Goal: Task Accomplishment & Management: Manage account settings

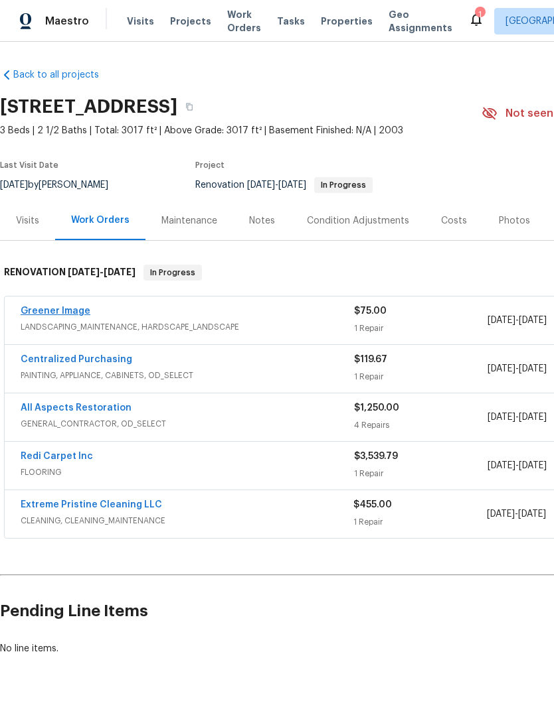
click at [69, 311] on link "Greener Image" at bounding box center [56, 311] width 70 height 9
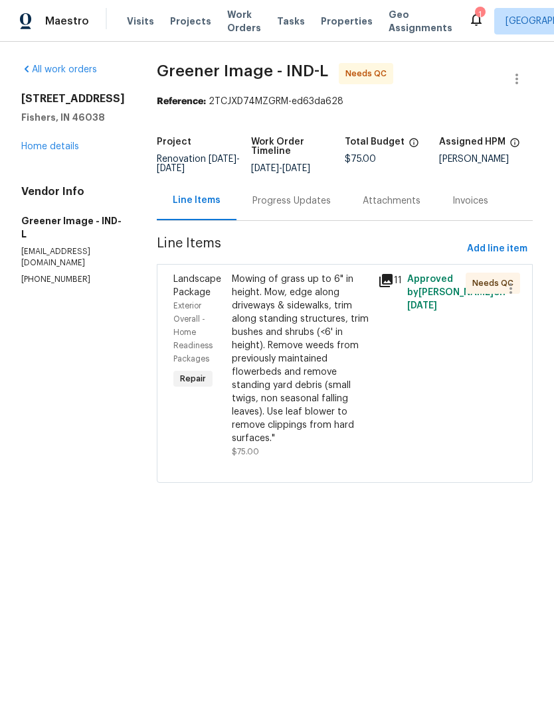
click at [297, 350] on div "Mowing of grass up to 6" in height. Mow, edge along driveways & sidewalks, trim…" at bounding box center [301, 359] width 138 height 173
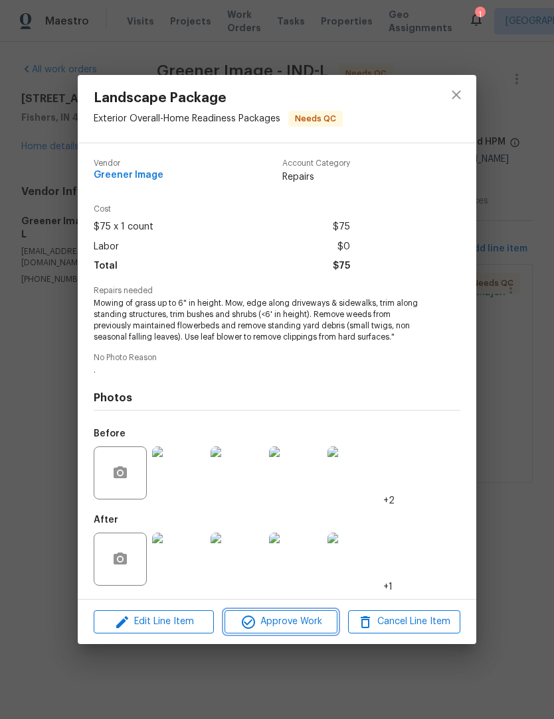
click at [283, 623] on span "Approve Work" at bounding box center [280, 622] width 104 height 17
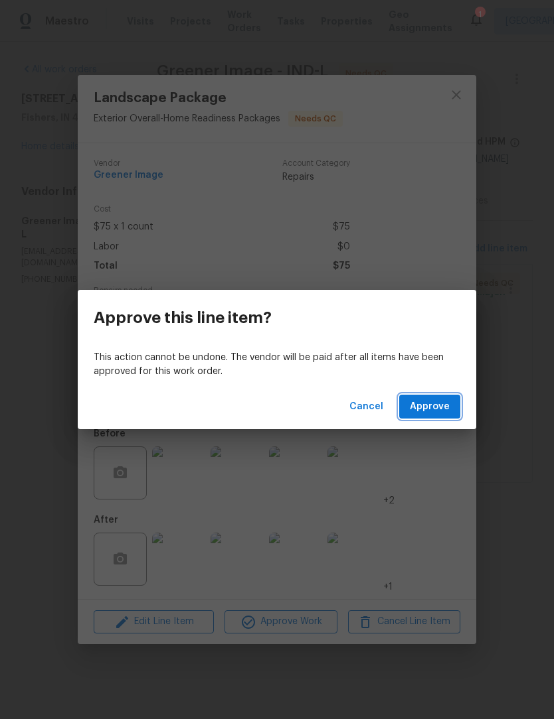
click at [443, 405] on span "Approve" at bounding box center [430, 407] width 40 height 17
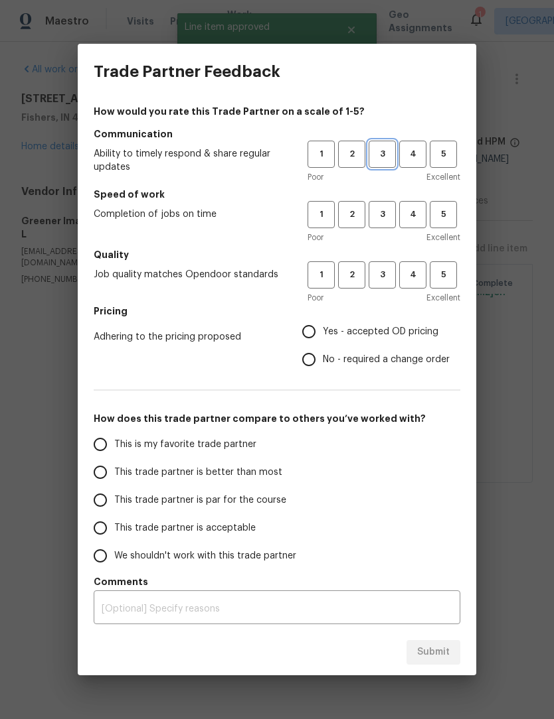
click at [385, 155] on span "3" at bounding box center [382, 154] width 25 height 15
click at [386, 214] on span "3" at bounding box center [382, 214] width 25 height 15
click at [386, 277] on span "3" at bounding box center [382, 274] width 25 height 15
click at [318, 325] on input "Yes - accepted OD pricing" at bounding box center [309, 332] width 28 height 28
radio input "true"
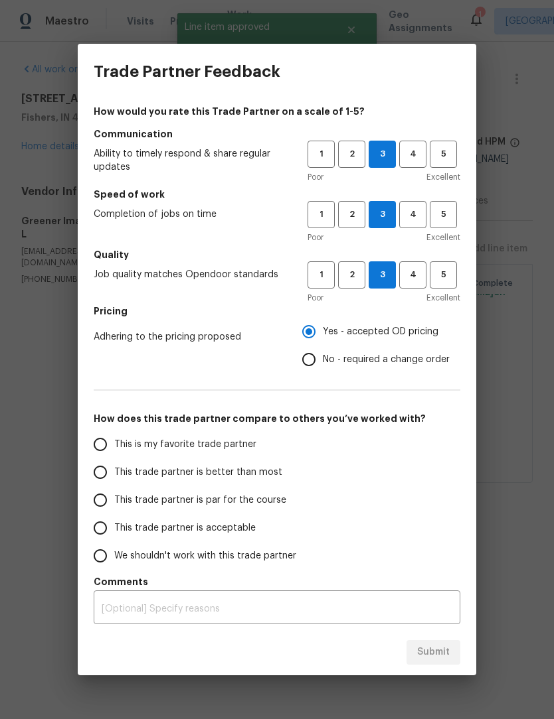
click at [196, 466] on span "This trade partner is better than most" at bounding box center [198, 473] width 168 height 14
click at [114, 466] on input "This trade partner is better than most" at bounding box center [100, 473] width 28 height 28
click at [434, 652] on span "Submit" at bounding box center [433, 652] width 33 height 17
radio input "true"
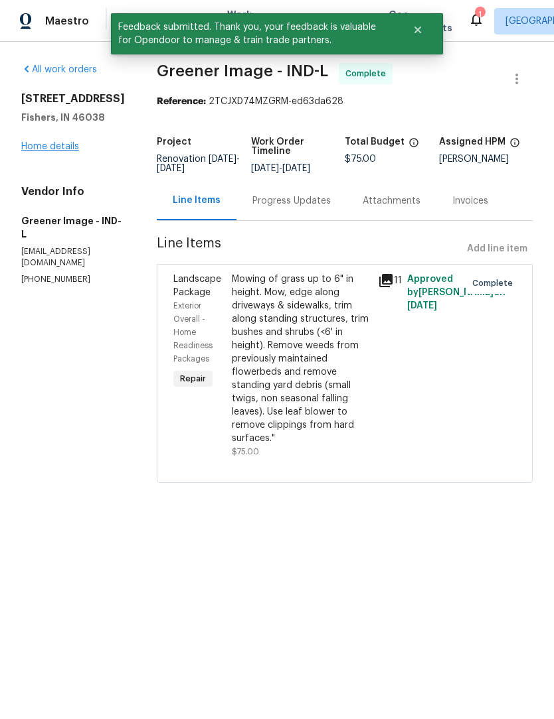
click at [66, 151] on link "Home details" at bounding box center [50, 146] width 58 height 9
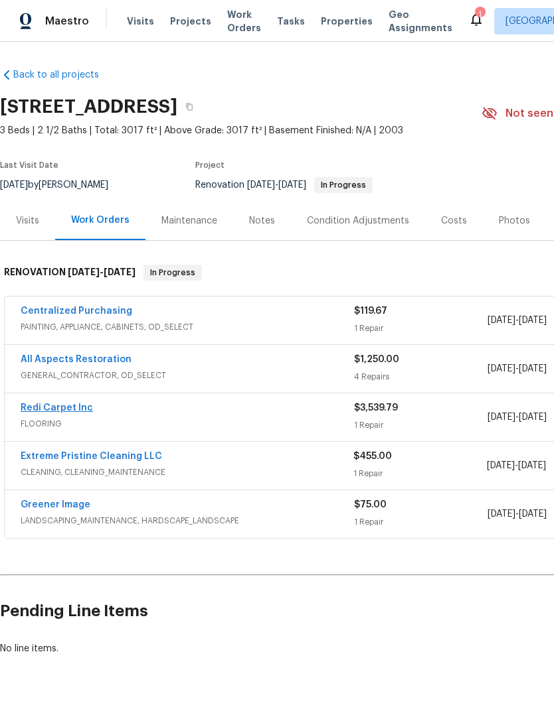
click at [76, 411] on link "Redi Carpet Inc" at bounding box center [57, 408] width 72 height 9
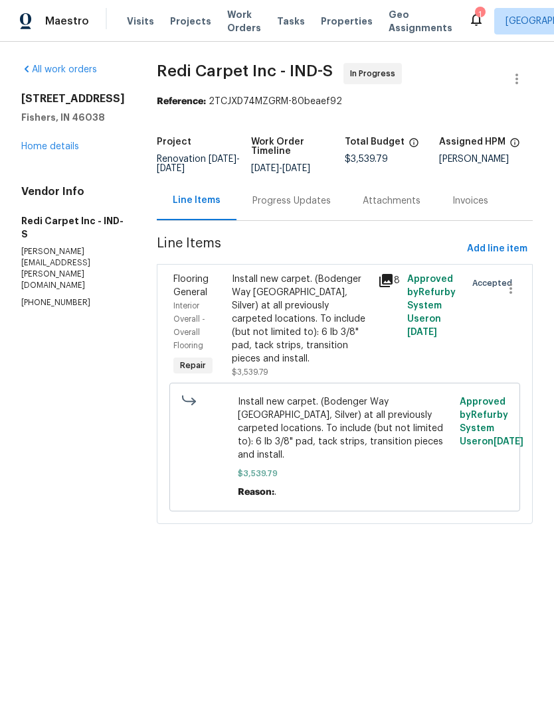
click at [291, 204] on div "Progress Updates" at bounding box center [291, 200] width 78 height 13
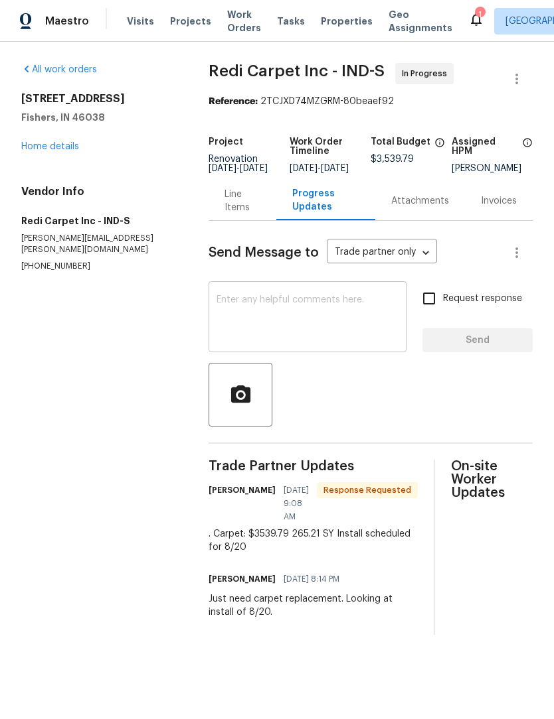
click at [344, 313] on textarea at bounding box center [307, 318] width 182 height 46
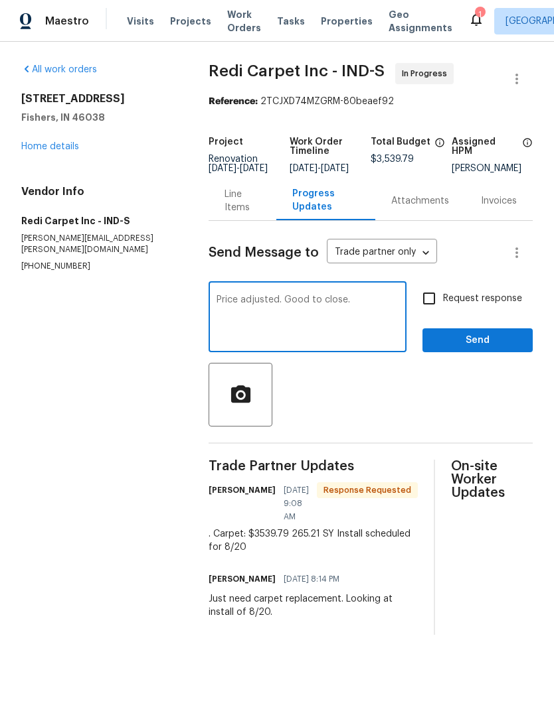
type textarea "Price adjusted. Good to close."
click at [457, 420] on div at bounding box center [370, 395] width 324 height 64
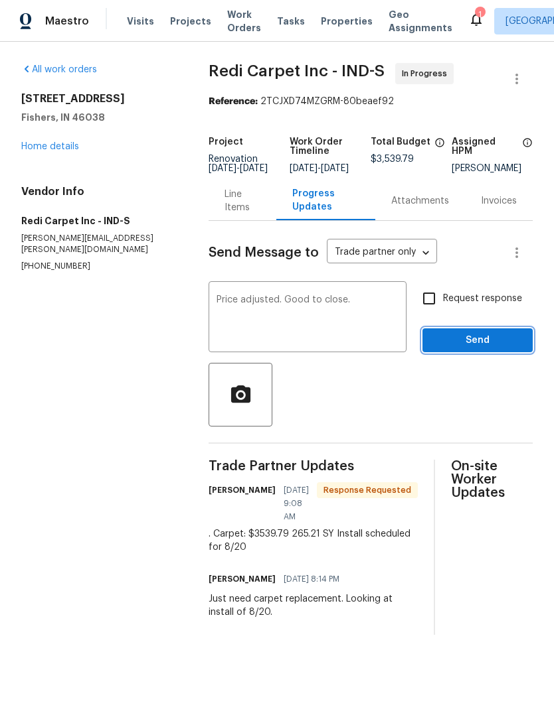
click at [499, 349] on span "Send" at bounding box center [477, 341] width 89 height 17
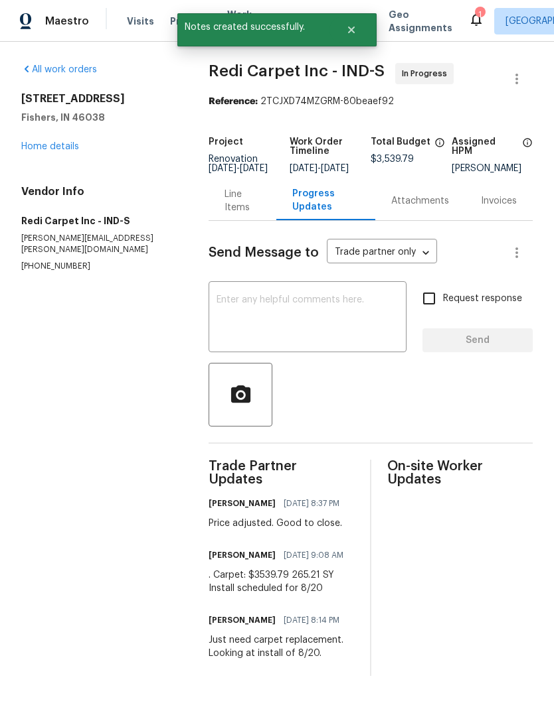
click at [235, 214] on div "Line Items" at bounding box center [242, 201] width 36 height 27
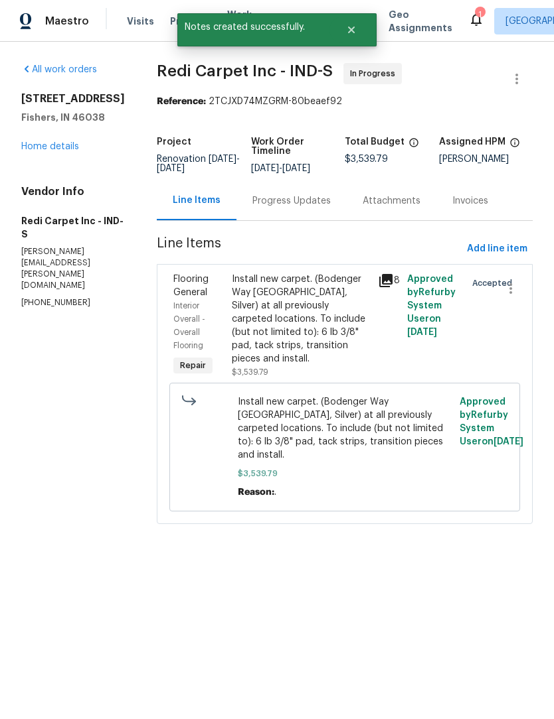
click at [303, 337] on div "Install new carpet. (Bodenger Way 945 Winter Ash, Silver) at all previously car…" at bounding box center [301, 319] width 138 height 93
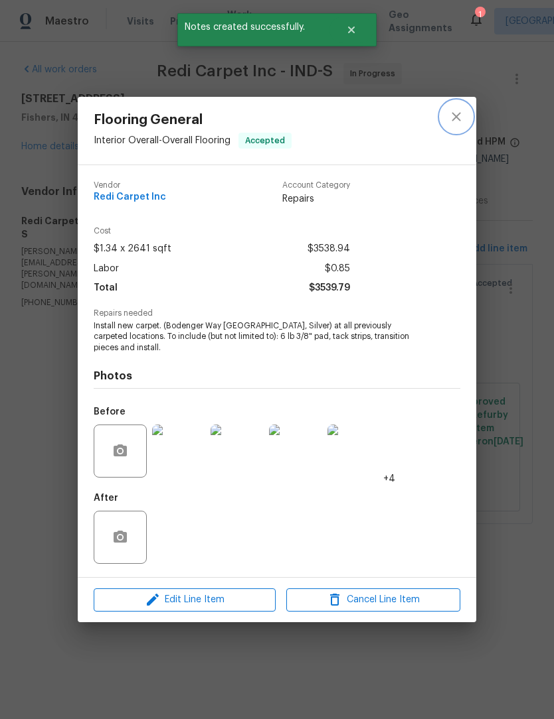
click at [456, 124] on button "close" at bounding box center [456, 117] width 32 height 32
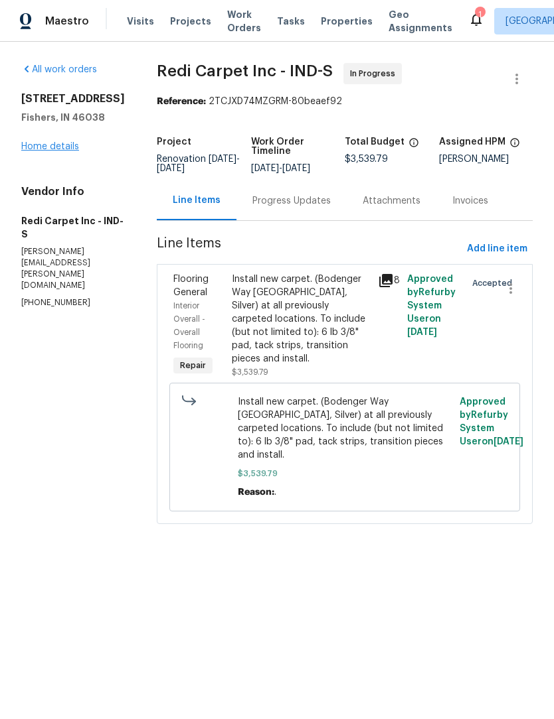
click at [64, 151] on link "Home details" at bounding box center [50, 146] width 58 height 9
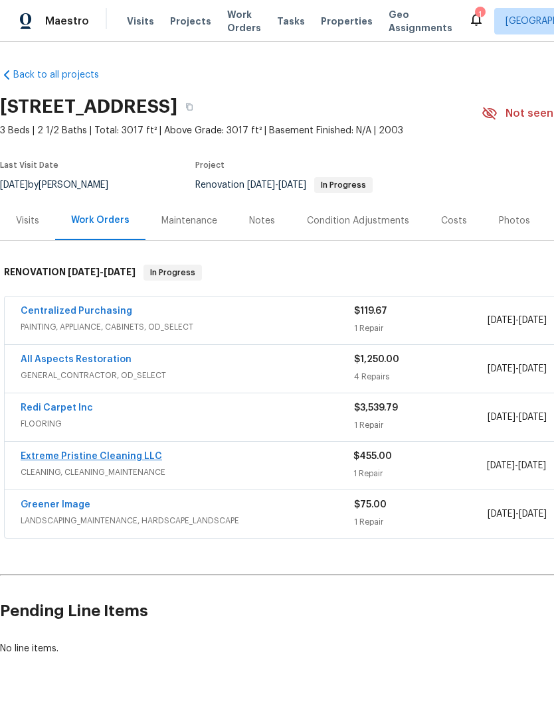
click at [125, 453] on link "Extreme Pristine Cleaning LLC" at bounding box center [91, 456] width 141 height 9
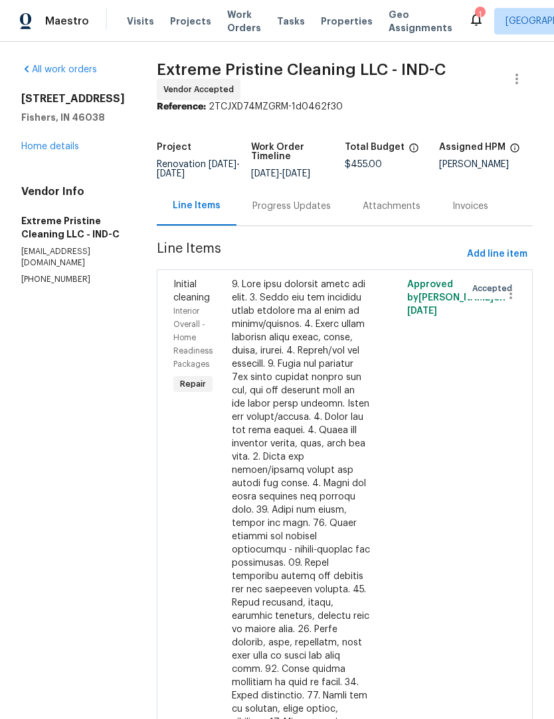
click at [290, 210] on div "Progress Updates" at bounding box center [291, 206] width 78 height 13
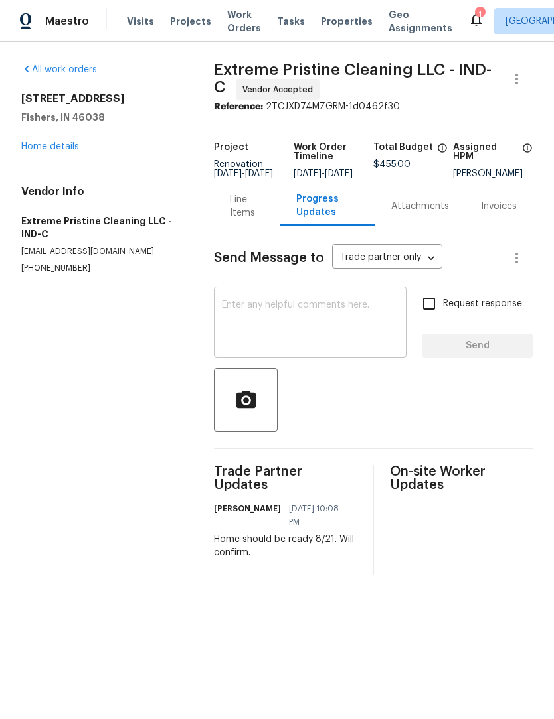
click at [291, 311] on textarea at bounding box center [310, 324] width 177 height 46
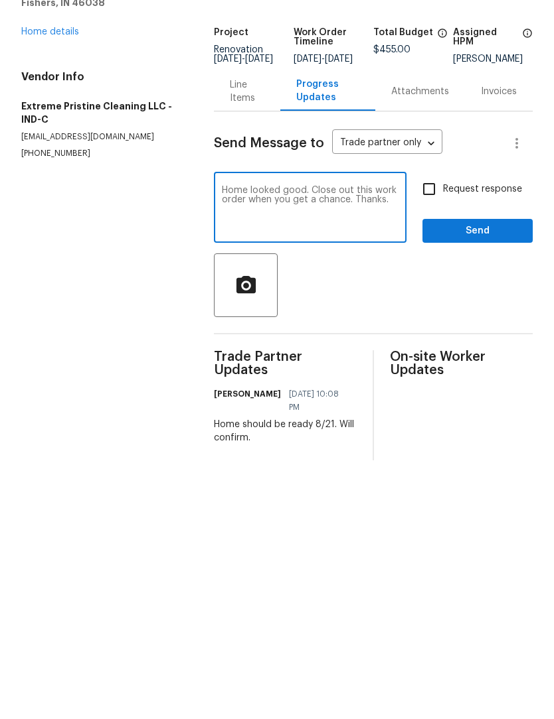
type textarea "Home looked good. Close out this work order when you get a chance. Thanks."
click at [498, 338] on span "Send" at bounding box center [477, 346] width 89 height 17
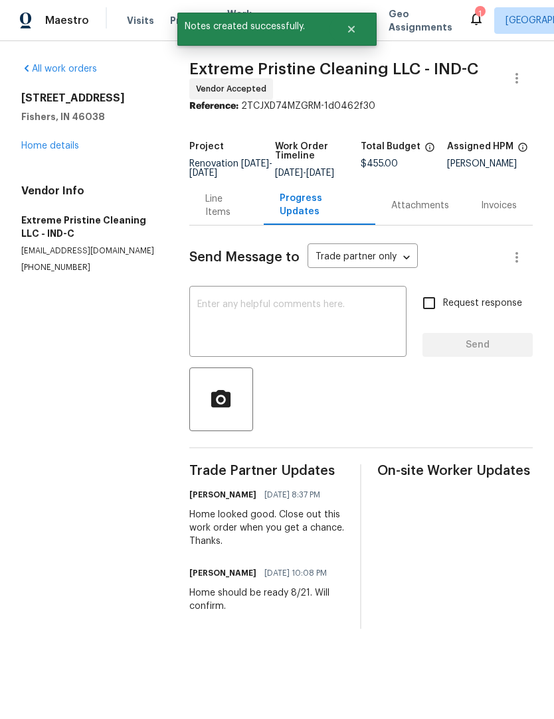
click at [237, 223] on div "Line Items" at bounding box center [226, 206] width 74 height 39
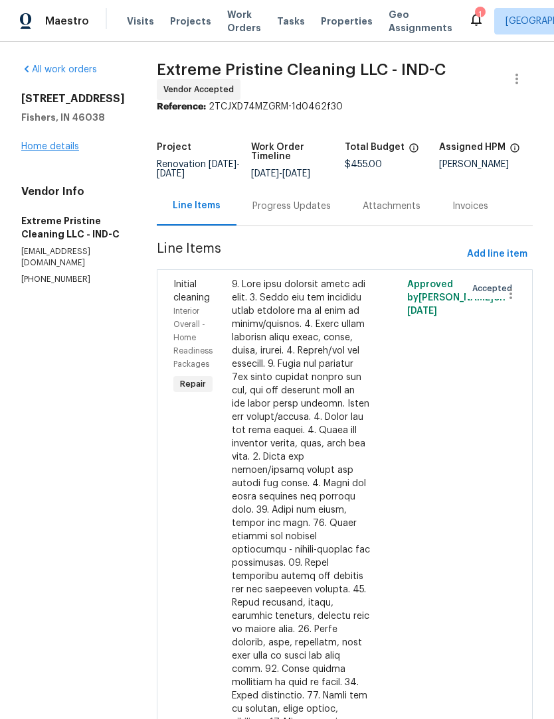
click at [74, 151] on link "Home details" at bounding box center [50, 146] width 58 height 9
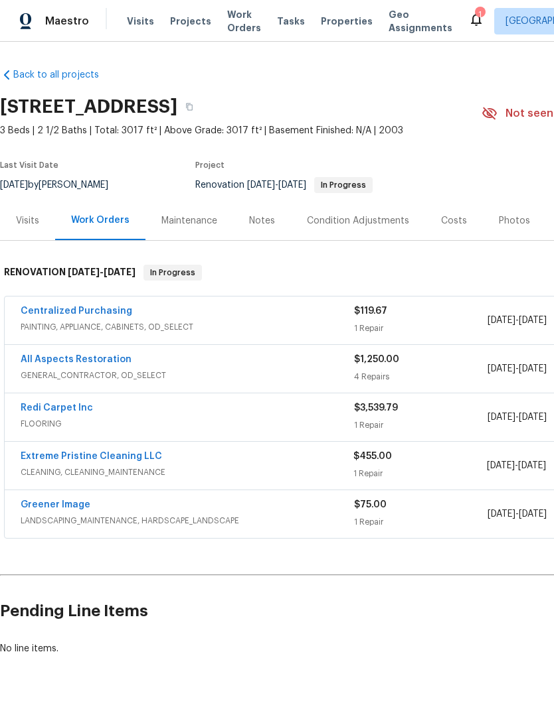
click at [514, 219] on div "Photos" at bounding box center [513, 220] width 31 height 13
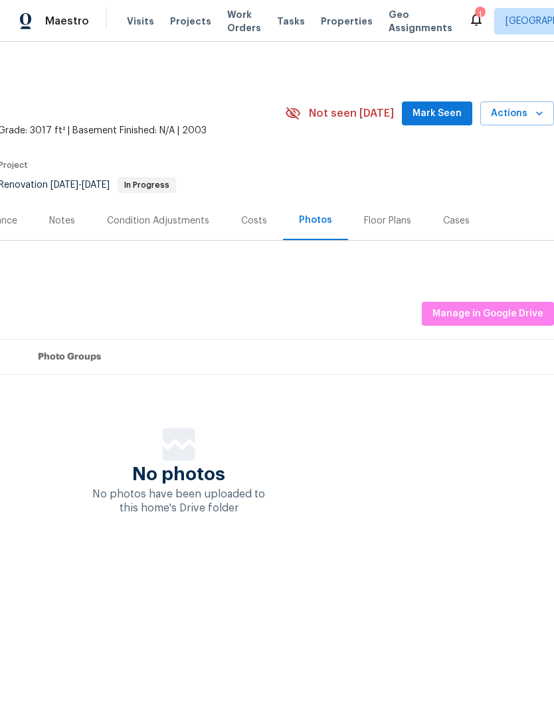
scroll to position [0, 196]
click at [498, 311] on span "Manage in Google Drive" at bounding box center [487, 314] width 111 height 17
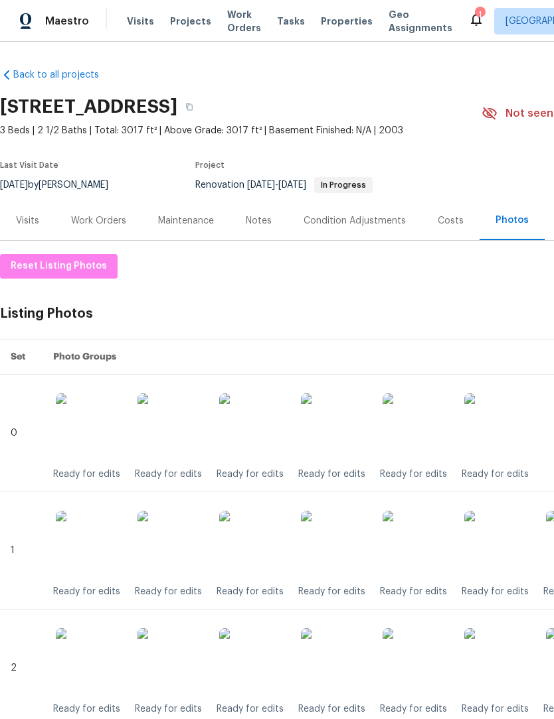
click at [116, 225] on div "Work Orders" at bounding box center [98, 220] width 55 height 13
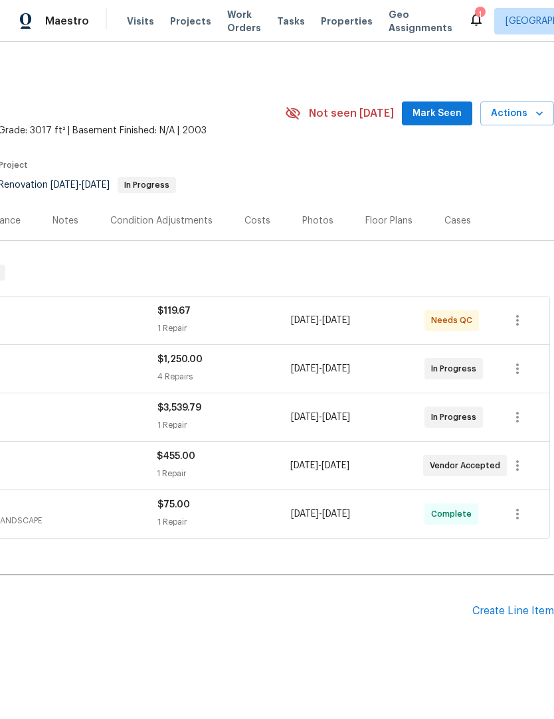
scroll to position [0, 196]
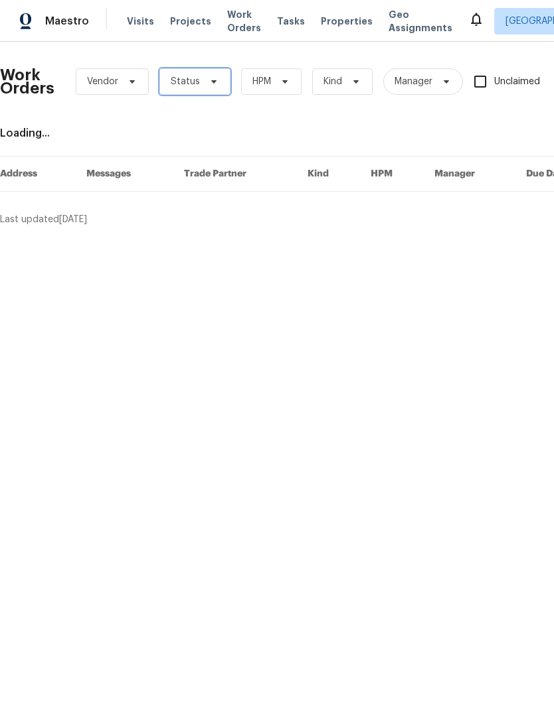
click at [204, 84] on span at bounding box center [211, 81] width 15 height 11
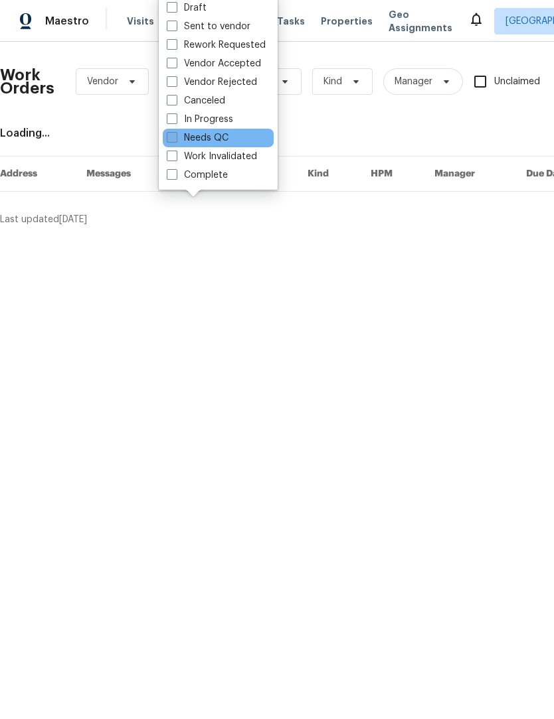
click at [223, 139] on label "Needs QC" at bounding box center [198, 137] width 62 height 13
click at [175, 139] on input "Needs QC" at bounding box center [171, 135] width 9 height 9
checkbox input "true"
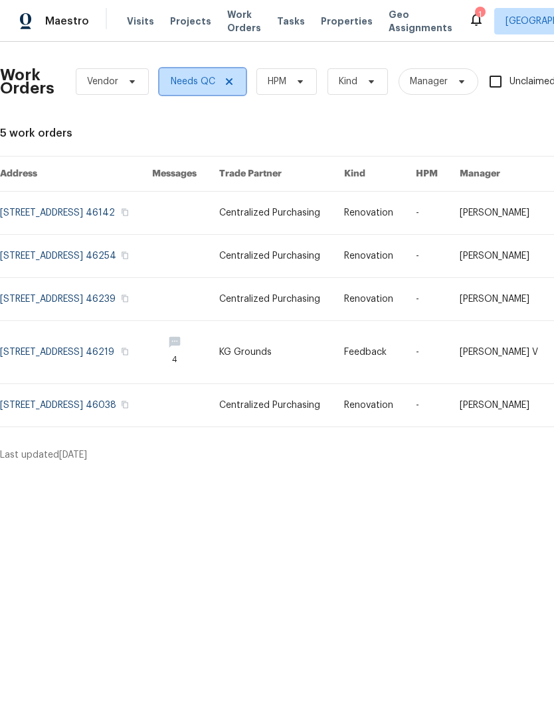
click at [221, 82] on span at bounding box center [227, 81] width 15 height 11
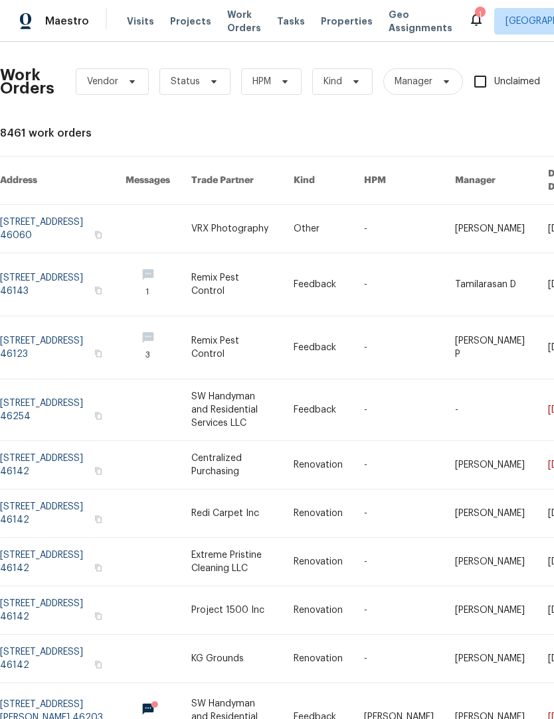
click at [468, 21] on icon at bounding box center [476, 19] width 16 height 16
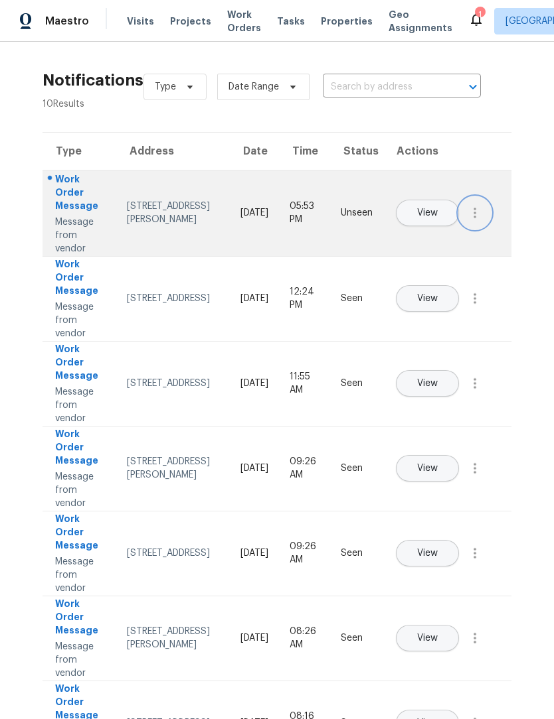
click at [475, 221] on icon "button" at bounding box center [475, 213] width 16 height 16
click at [437, 208] on span "View" at bounding box center [427, 213] width 21 height 10
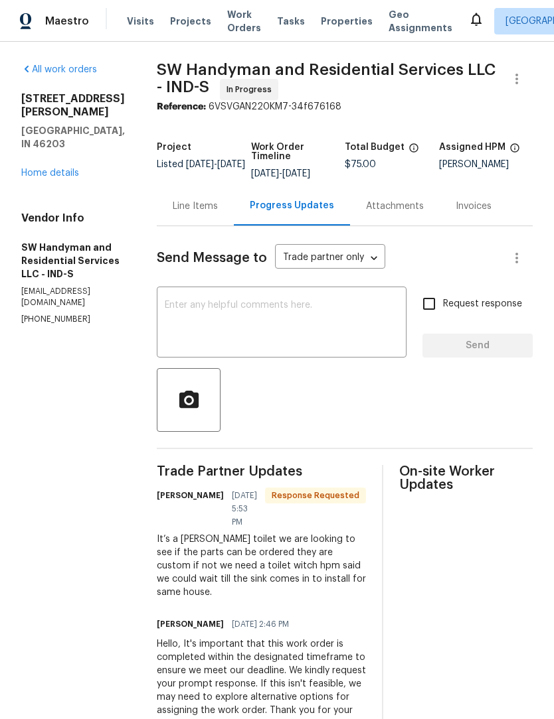
click at [41, 138] on div "917 Buchanan St Indianapolis, IN 46203 Home details" at bounding box center [73, 136] width 104 height 88
click at [46, 169] on link "Home details" at bounding box center [50, 173] width 58 height 9
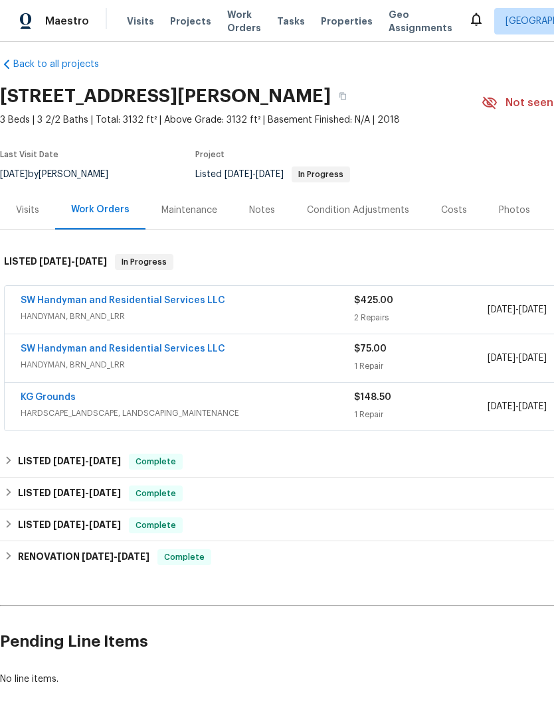
scroll to position [11, 0]
click at [60, 303] on link "SW Handyman and Residential Services LLC" at bounding box center [123, 300] width 204 height 9
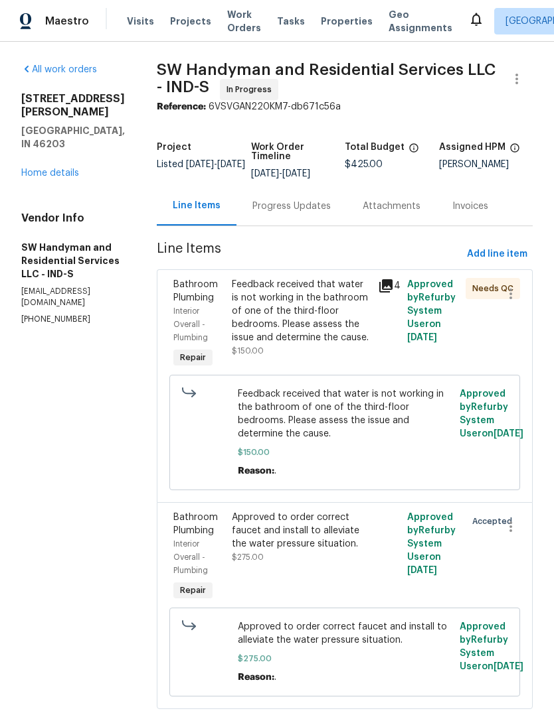
click at [291, 205] on div "Progress Updates" at bounding box center [291, 206] width 78 height 13
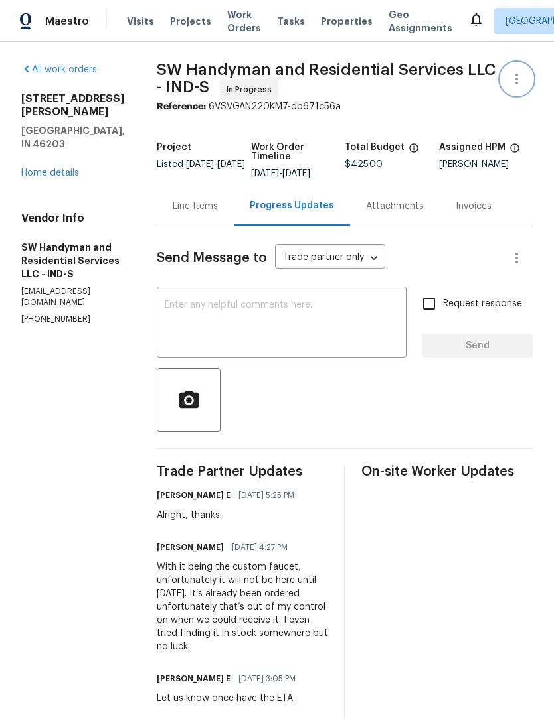
click at [527, 80] on button "button" at bounding box center [516, 79] width 32 height 32
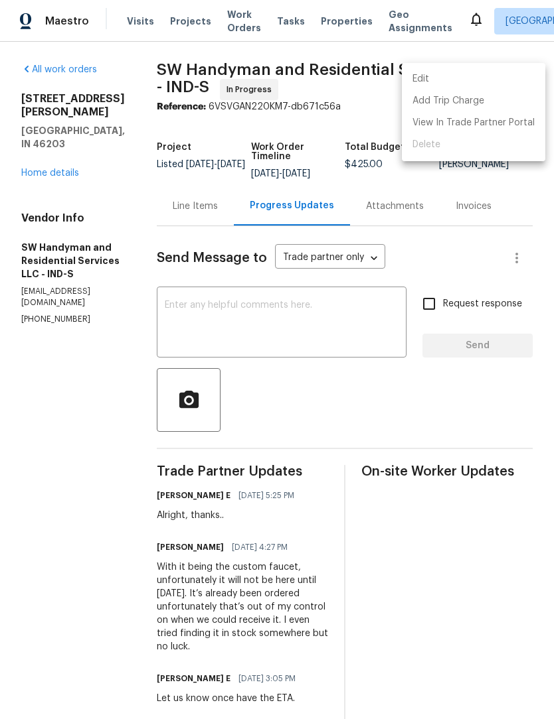
click at [450, 82] on li "Edit" at bounding box center [473, 79] width 143 height 22
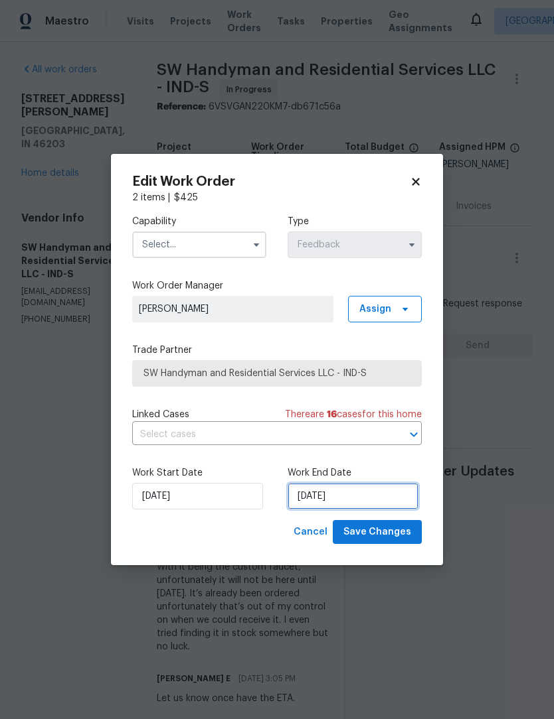
click at [340, 500] on input "8/15/2025" at bounding box center [352, 496] width 131 height 27
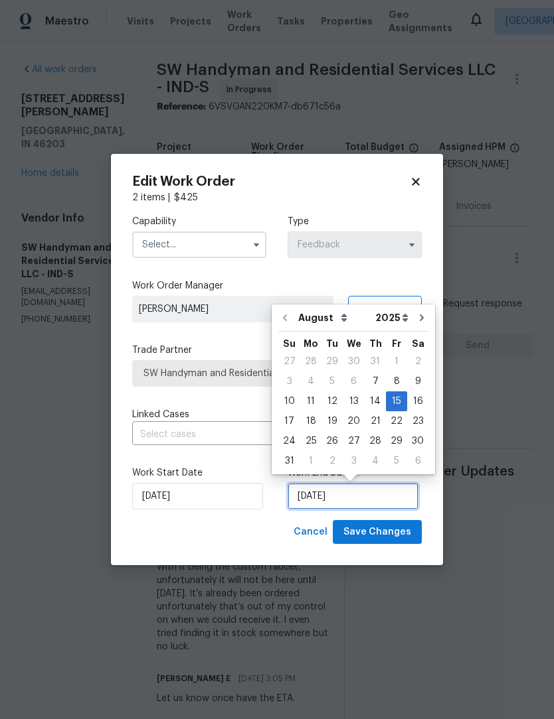
scroll to position [25, 0]
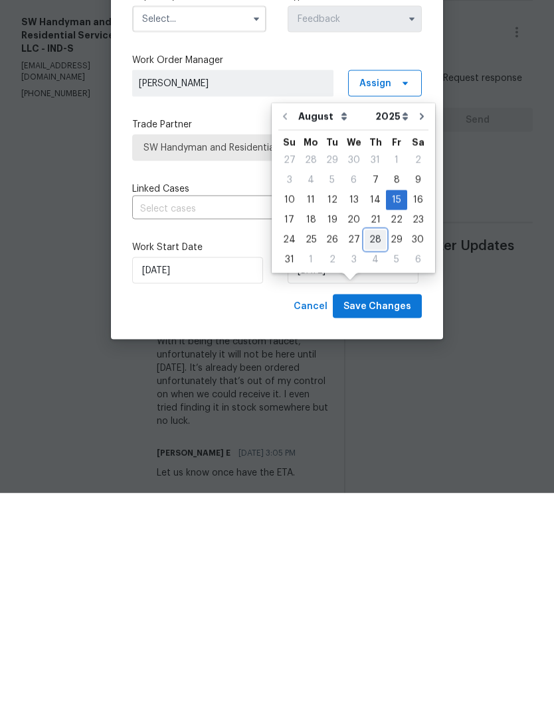
click at [375, 457] on div "28" at bounding box center [374, 466] width 21 height 19
type input "8/28/2025"
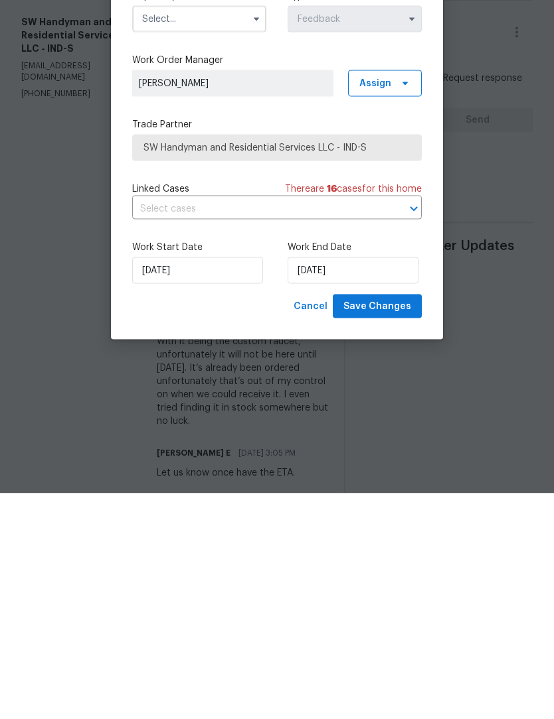
scroll to position [44, 0]
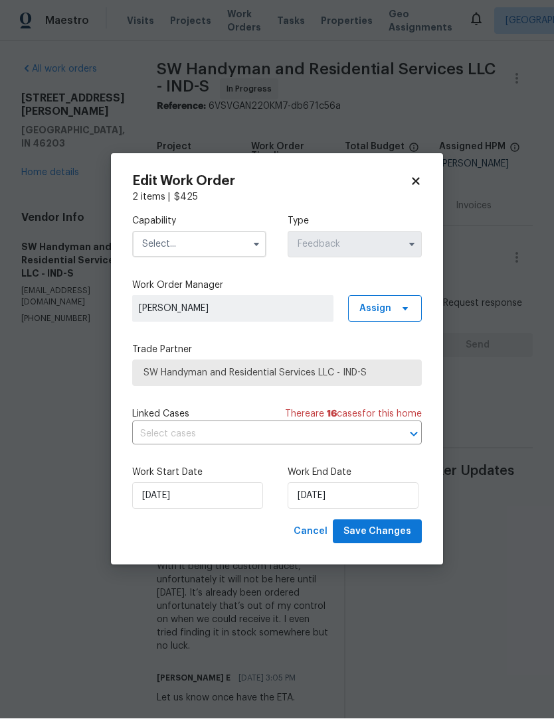
click at [226, 238] on input "text" at bounding box center [199, 245] width 134 height 27
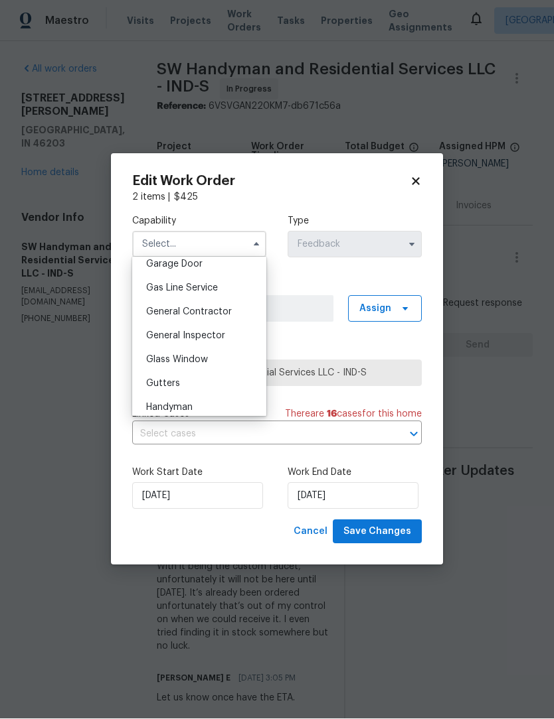
scroll to position [607, 0]
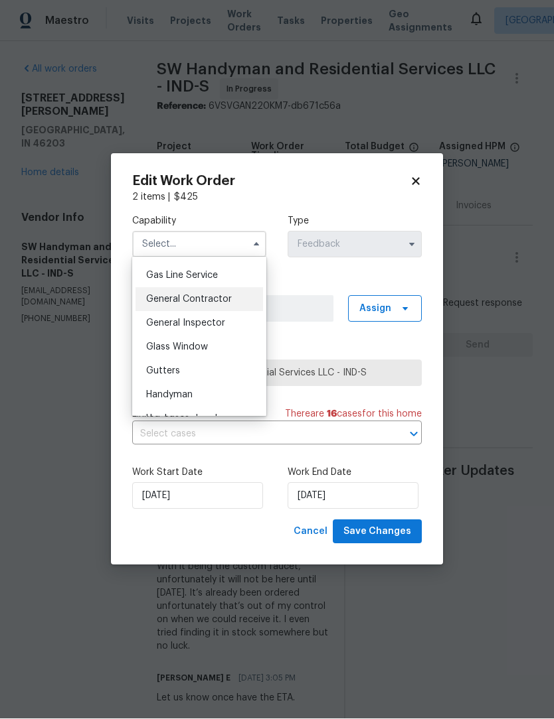
click at [228, 303] on span "General Contractor" at bounding box center [189, 299] width 86 height 9
type input "General Contractor"
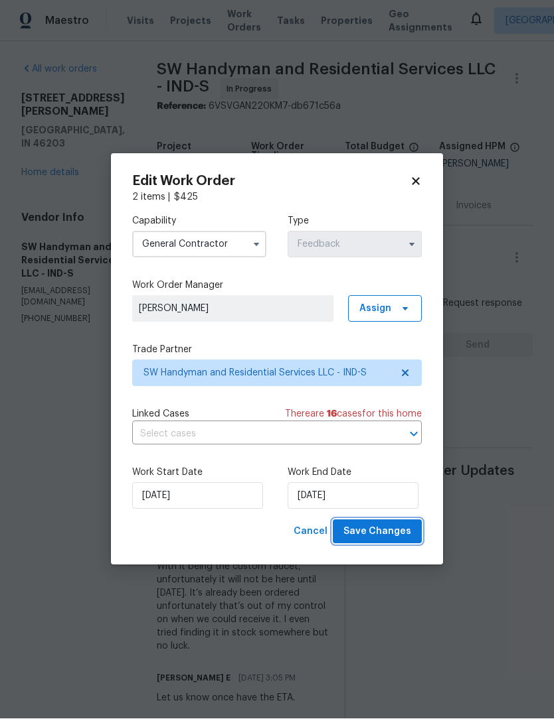
click at [390, 526] on span "Save Changes" at bounding box center [377, 532] width 68 height 17
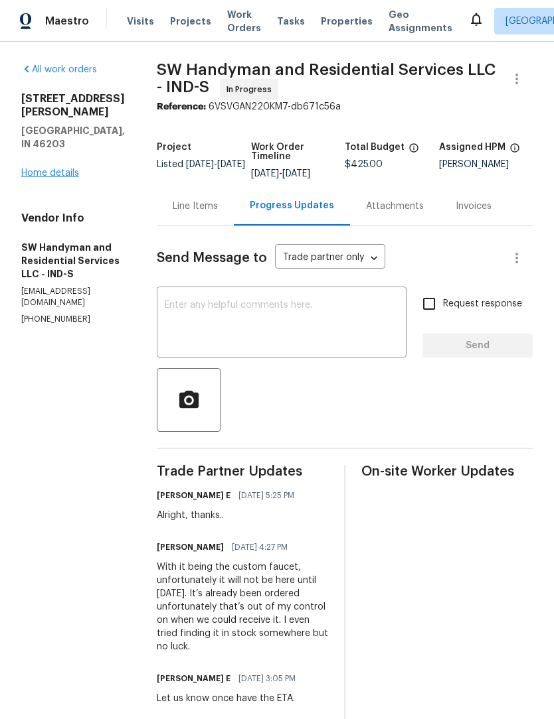
click at [53, 169] on link "Home details" at bounding box center [50, 173] width 58 height 9
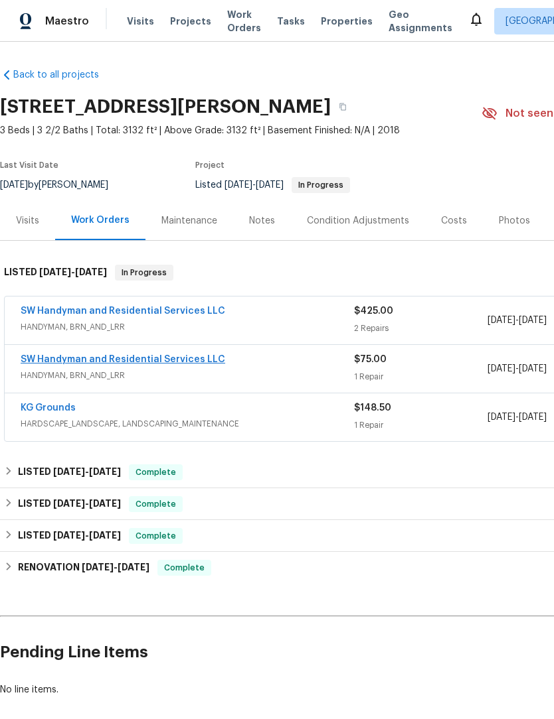
click at [50, 355] on link "SW Handyman and Residential Services LLC" at bounding box center [123, 359] width 204 height 9
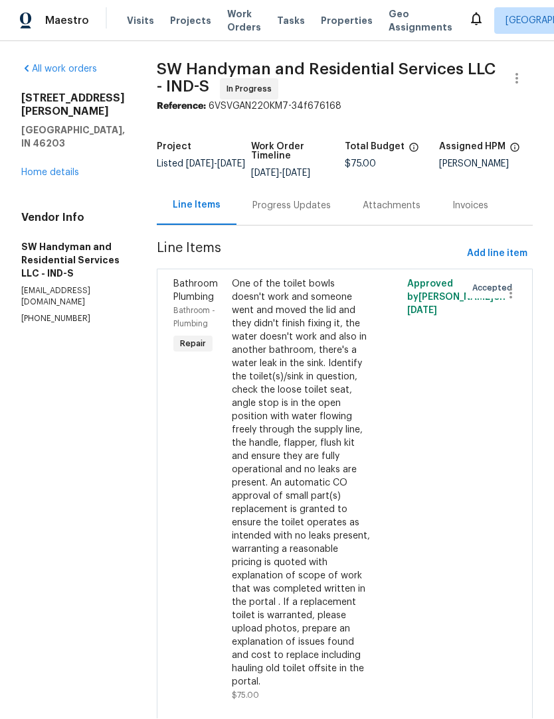
scroll to position [1, 0]
click at [516, 77] on icon "button" at bounding box center [516, 79] width 3 height 11
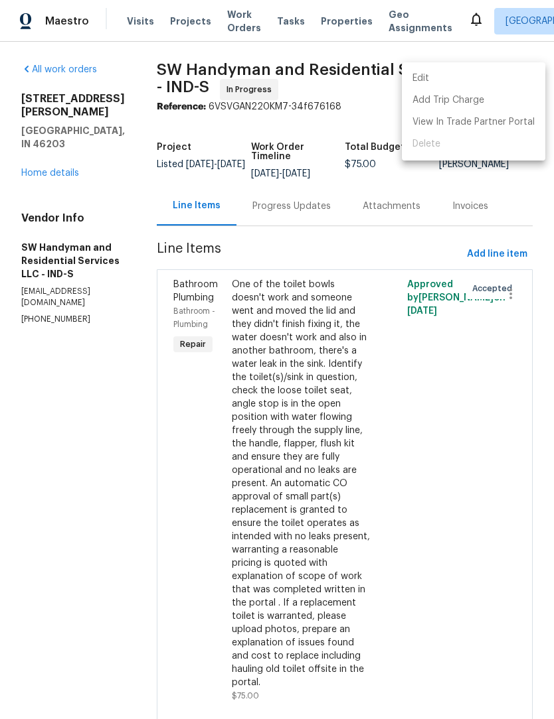
click at [442, 80] on li "Edit" at bounding box center [473, 79] width 143 height 22
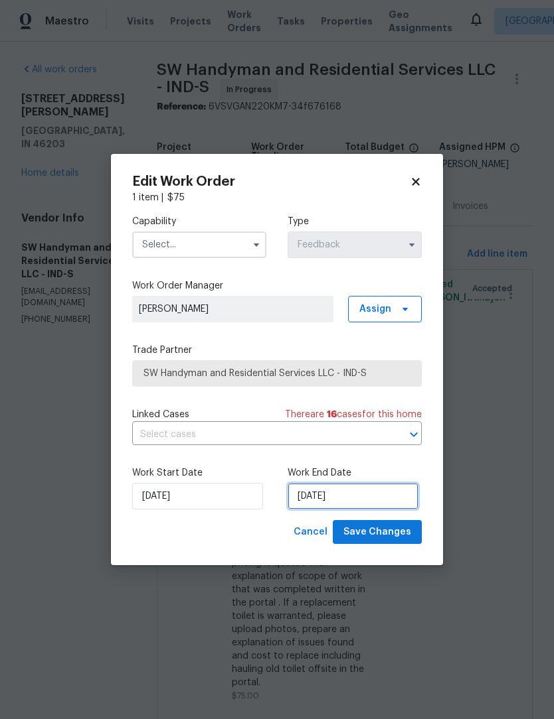
click at [350, 488] on input "8/21/2025" at bounding box center [352, 496] width 131 height 27
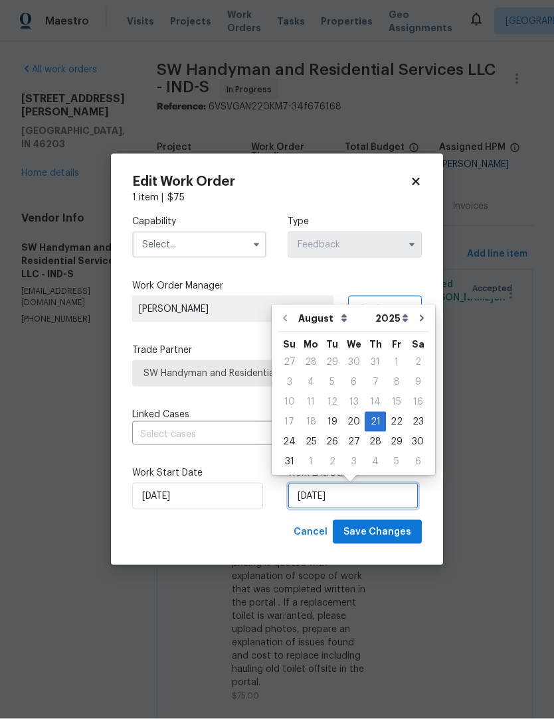
scroll to position [25, 0]
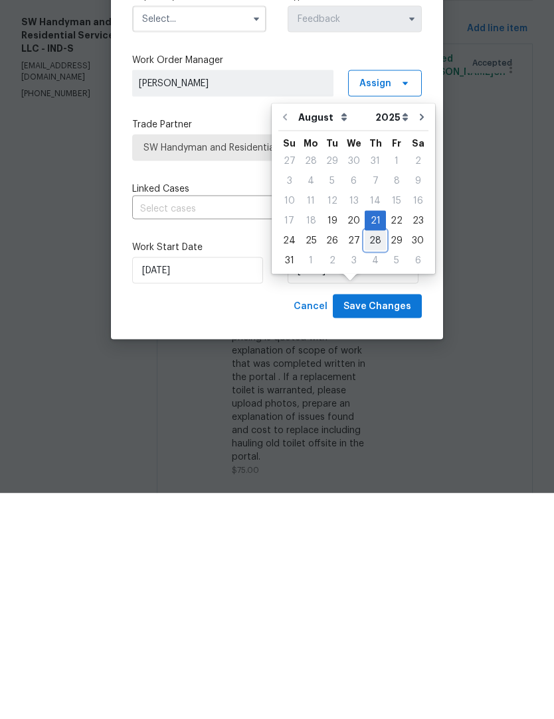
click at [373, 457] on div "28" at bounding box center [374, 466] width 21 height 19
type input "8/28/2025"
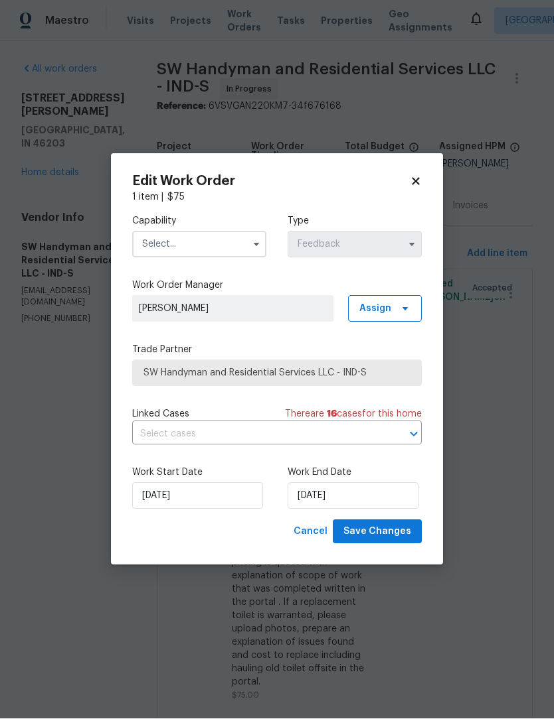
click at [222, 246] on input "text" at bounding box center [199, 245] width 134 height 27
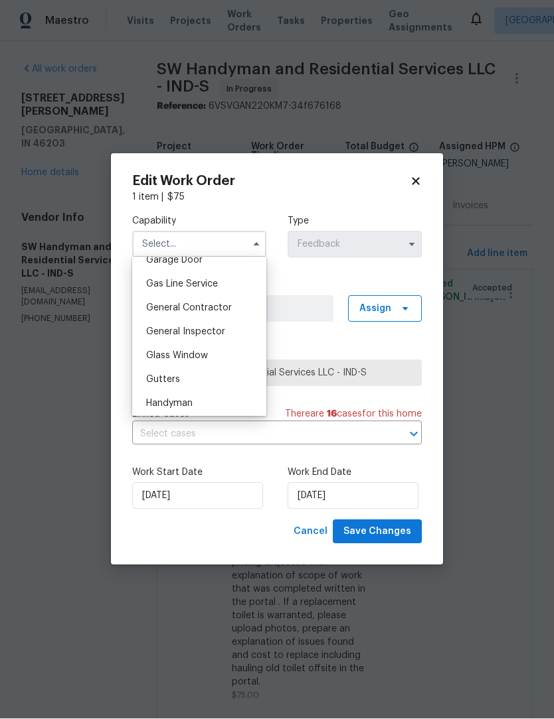
scroll to position [586, 0]
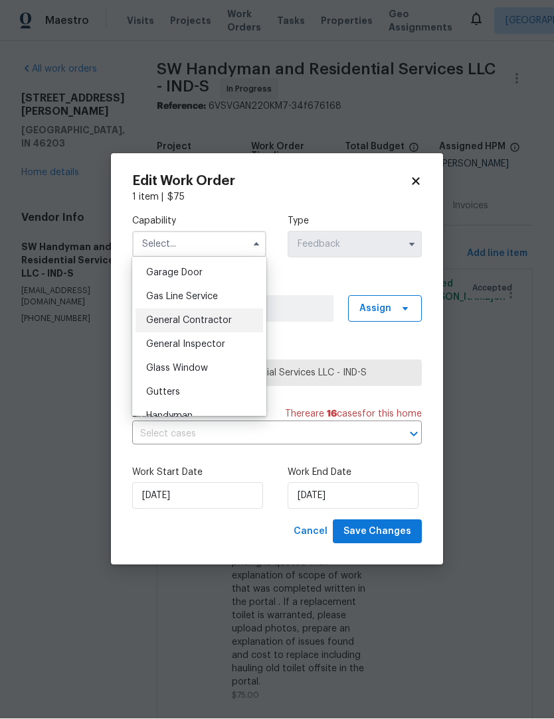
click at [236, 317] on div "General Contractor" at bounding box center [198, 321] width 127 height 24
type input "General Contractor"
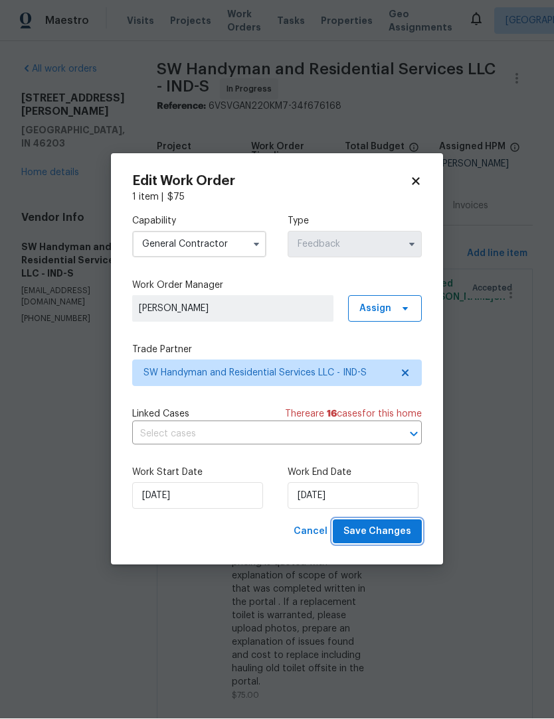
click at [392, 530] on span "Save Changes" at bounding box center [377, 532] width 68 height 17
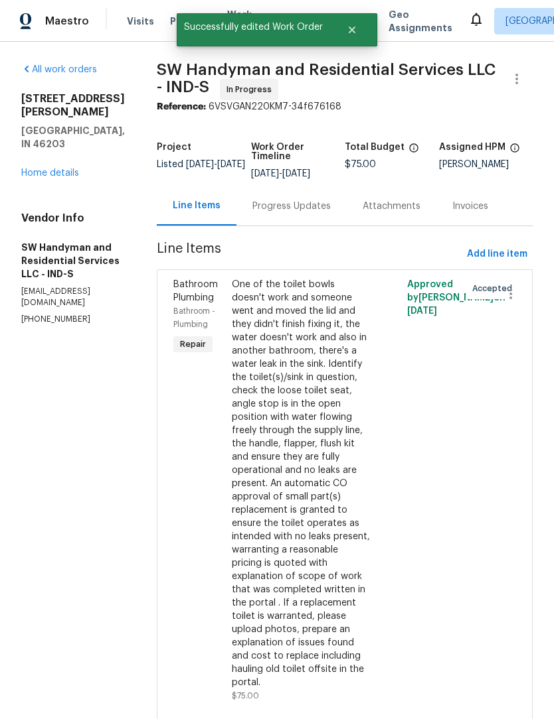
scroll to position [0, 0]
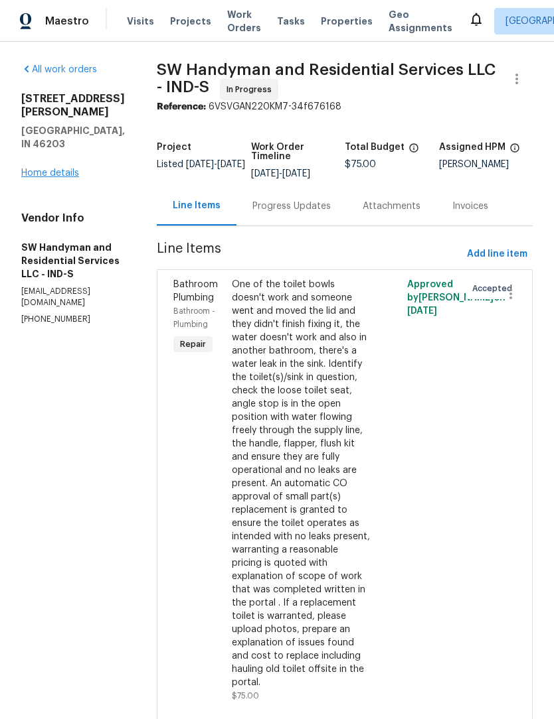
click at [44, 169] on link "Home details" at bounding box center [50, 173] width 58 height 9
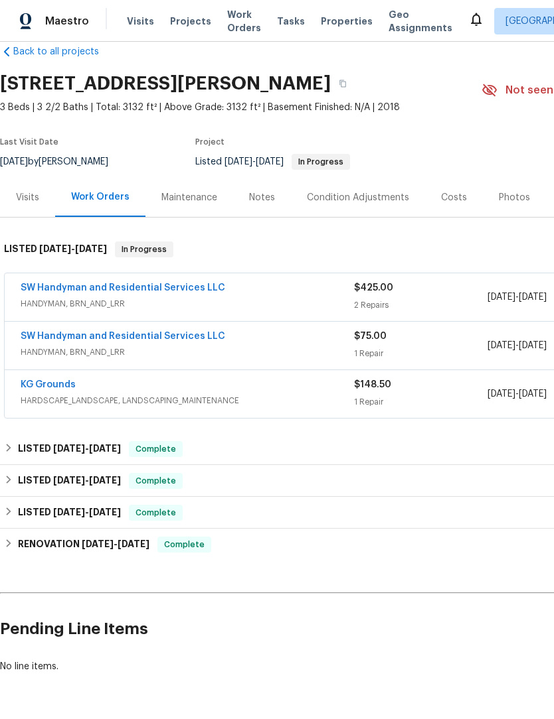
scroll to position [23, 0]
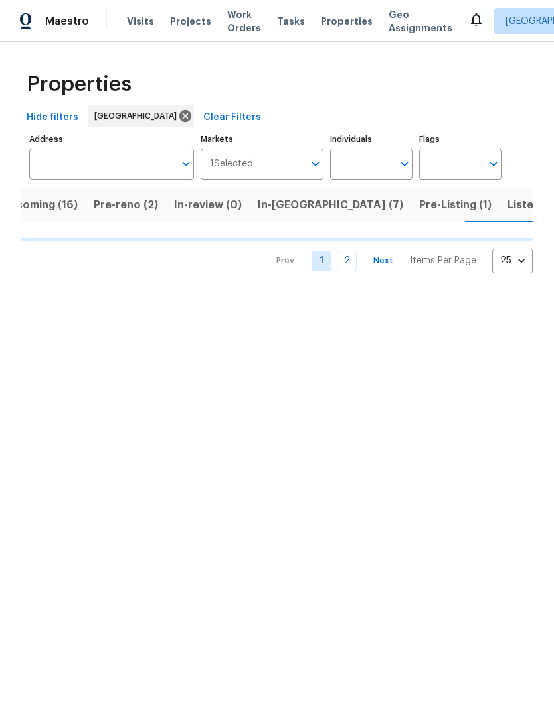
scroll to position [0, 29]
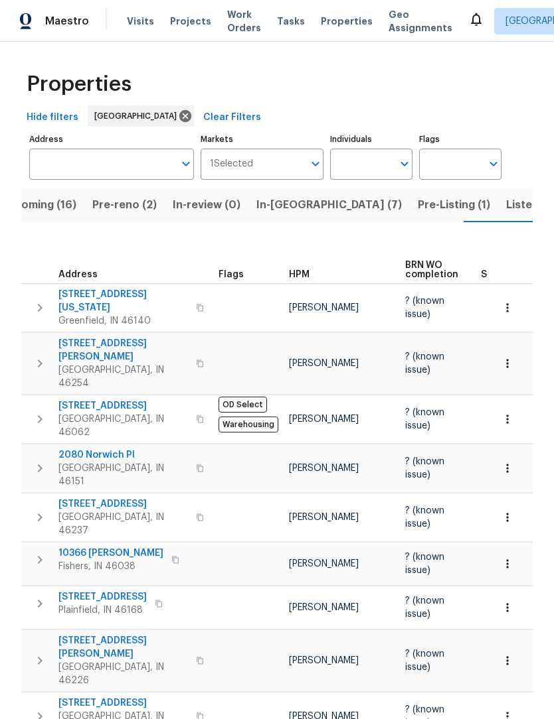
click at [417, 203] on span "Pre-Listing (1)" at bounding box center [453, 205] width 72 height 19
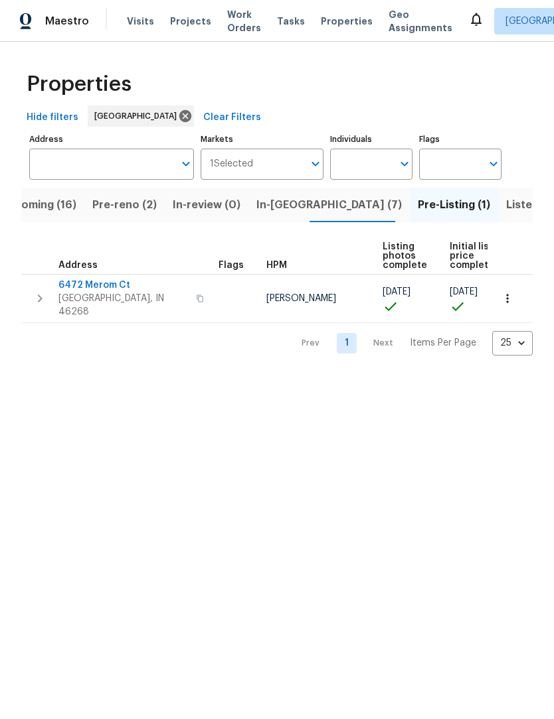
click at [279, 200] on span "In-[GEOGRAPHIC_DATA] (7)" at bounding box center [328, 205] width 145 height 19
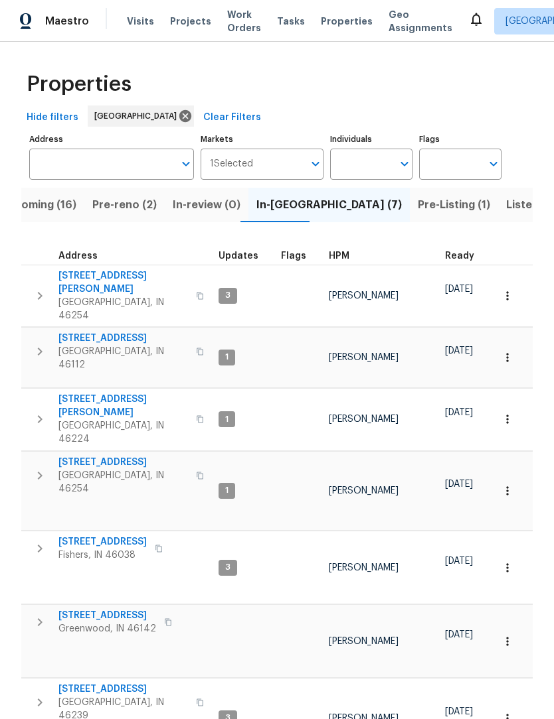
click at [60, 202] on span "Upcoming (16)" at bounding box center [38, 205] width 76 height 19
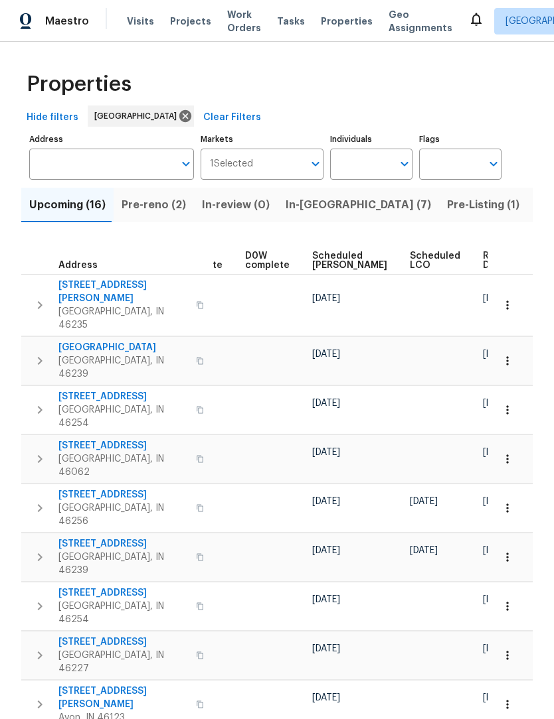
scroll to position [0, 334]
click at [484, 258] on span "Ready Date" at bounding box center [498, 261] width 29 height 19
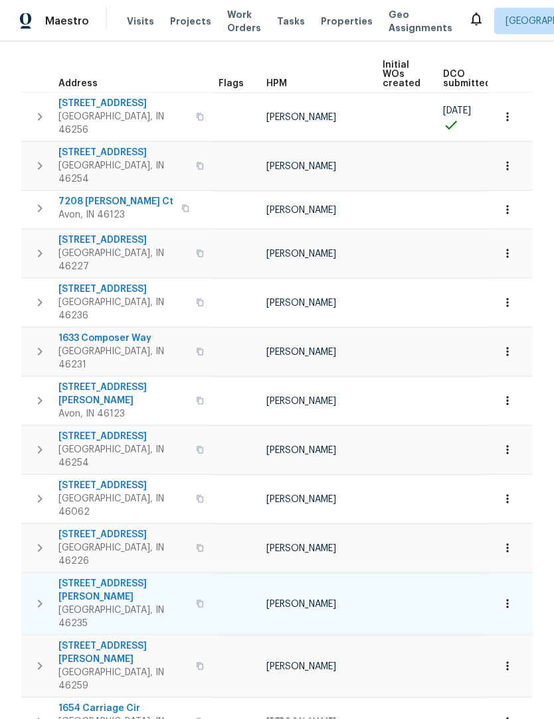
click at [37, 597] on icon "button" at bounding box center [40, 605] width 16 height 16
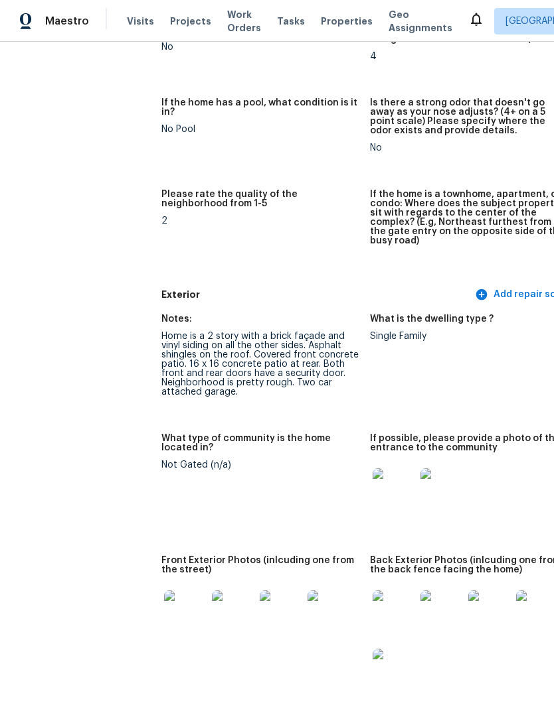
scroll to position [313, 1]
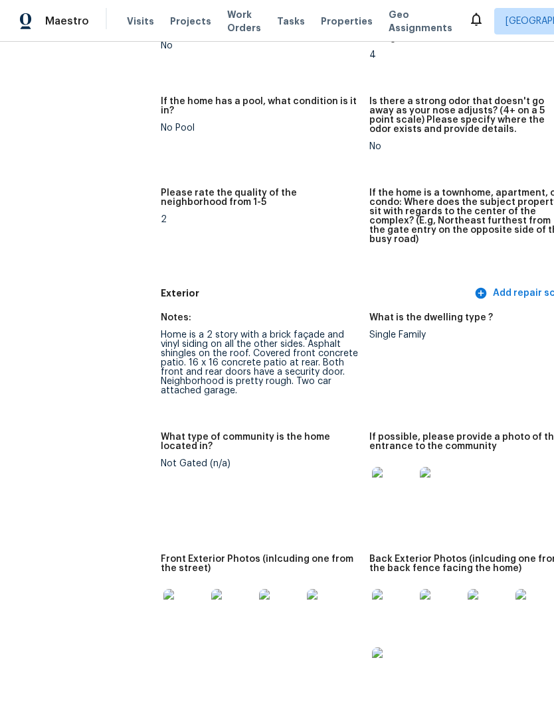
click at [372, 472] on img at bounding box center [393, 488] width 42 height 42
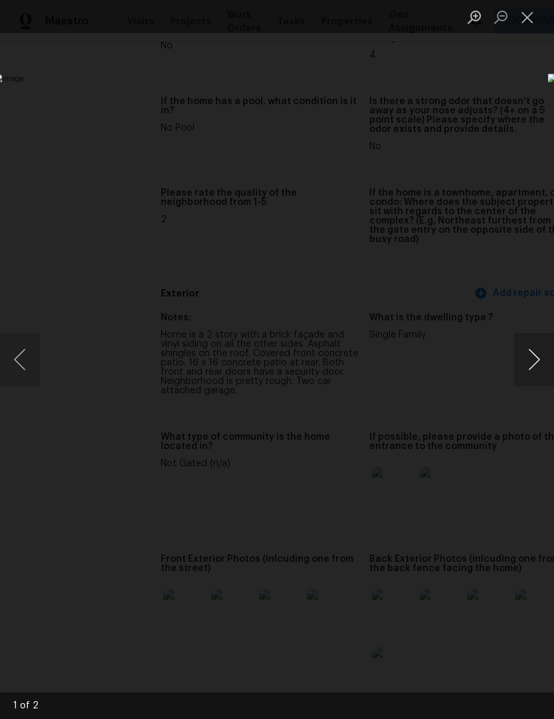
click at [534, 363] on button "Next image" at bounding box center [534, 359] width 40 height 53
click at [530, 373] on button "Next image" at bounding box center [534, 359] width 40 height 53
click at [530, 17] on button "Close lightbox" at bounding box center [527, 16] width 27 height 23
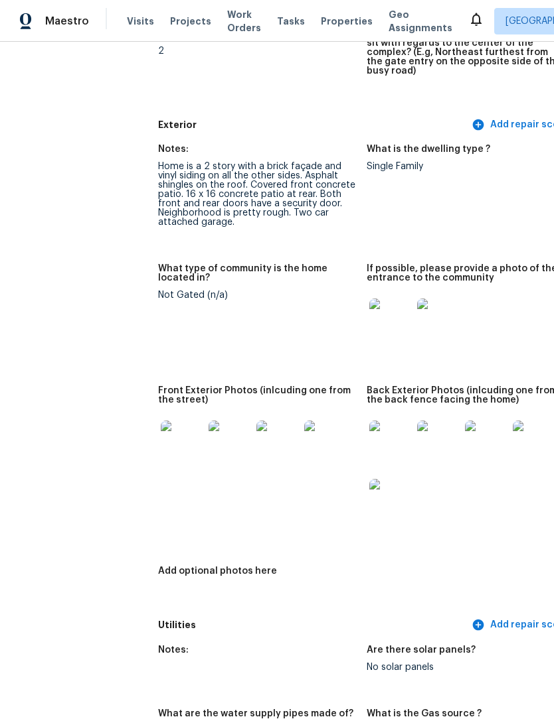
scroll to position [484, 4]
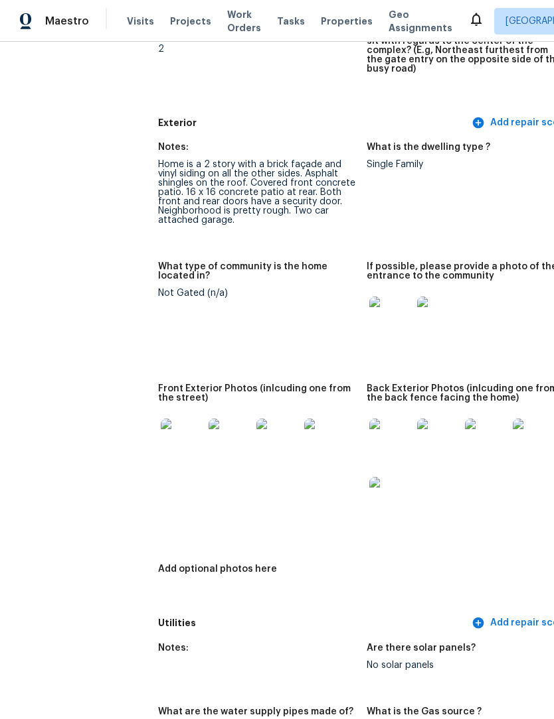
click at [161, 426] on img at bounding box center [182, 440] width 42 height 42
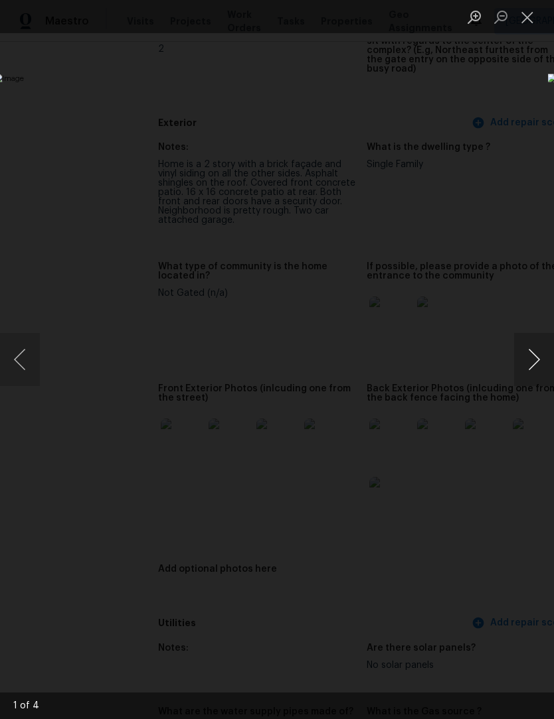
click at [533, 364] on button "Next image" at bounding box center [534, 359] width 40 height 53
click at [531, 364] on button "Next image" at bounding box center [534, 359] width 40 height 53
click at [532, 360] on button "Next image" at bounding box center [534, 359] width 40 height 53
click at [530, 364] on button "Next image" at bounding box center [534, 359] width 40 height 53
click at [534, 17] on button "Close lightbox" at bounding box center [527, 16] width 27 height 23
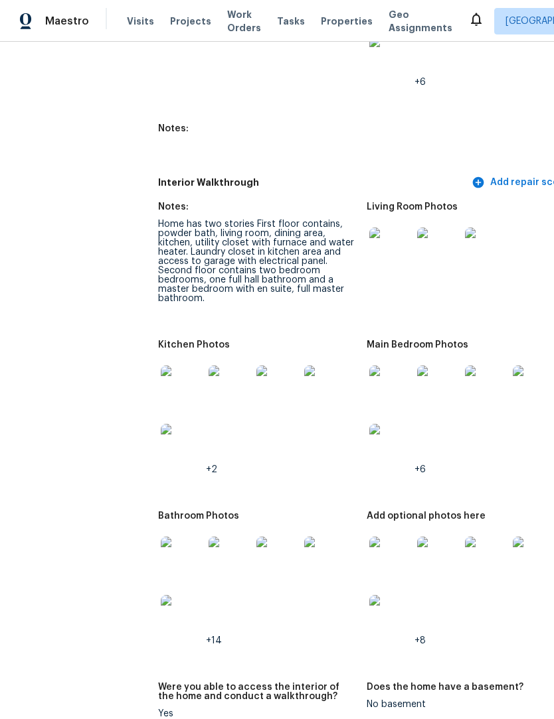
scroll to position [1735, 5]
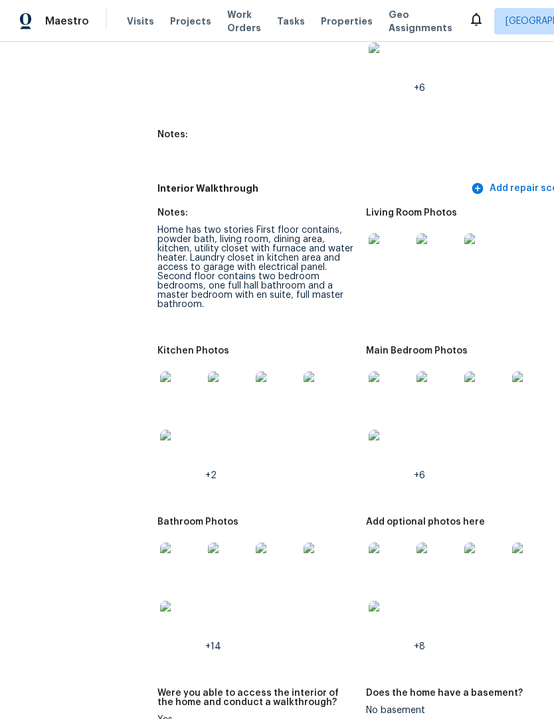
click at [368, 247] on img at bounding box center [389, 255] width 42 height 42
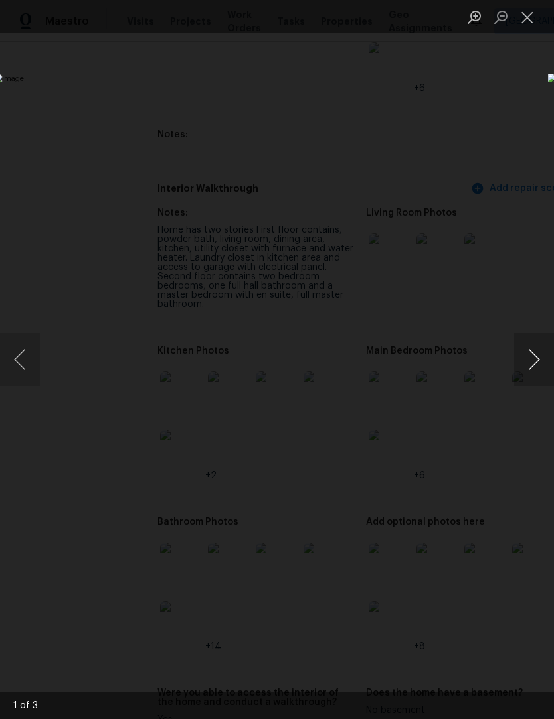
click at [537, 372] on button "Next image" at bounding box center [534, 359] width 40 height 53
click at [536, 370] on button "Next image" at bounding box center [534, 359] width 40 height 53
click at [535, 370] on button "Next image" at bounding box center [534, 359] width 40 height 53
click at [530, 15] on button "Close lightbox" at bounding box center [527, 16] width 27 height 23
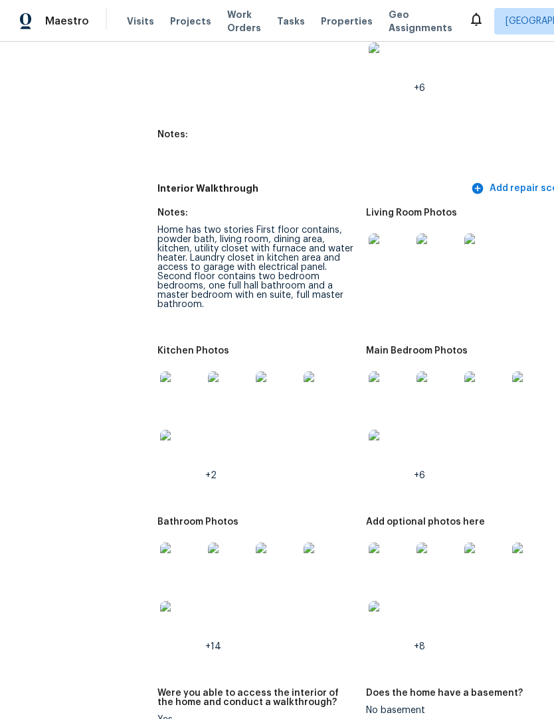
click at [160, 379] on img at bounding box center [181, 393] width 42 height 42
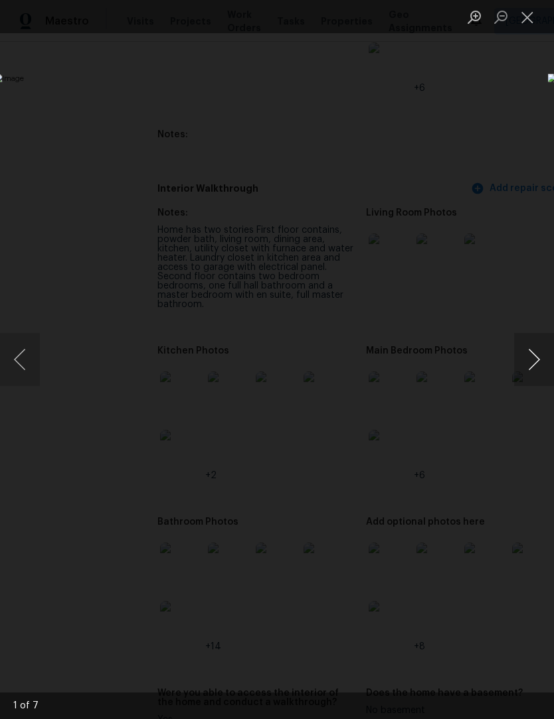
click at [534, 363] on button "Next image" at bounding box center [534, 359] width 40 height 53
click at [534, 362] on button "Next image" at bounding box center [534, 359] width 40 height 53
click at [536, 362] on button "Next image" at bounding box center [534, 359] width 40 height 53
click at [534, 358] on button "Next image" at bounding box center [534, 359] width 40 height 53
click at [530, 355] on button "Next image" at bounding box center [534, 359] width 40 height 53
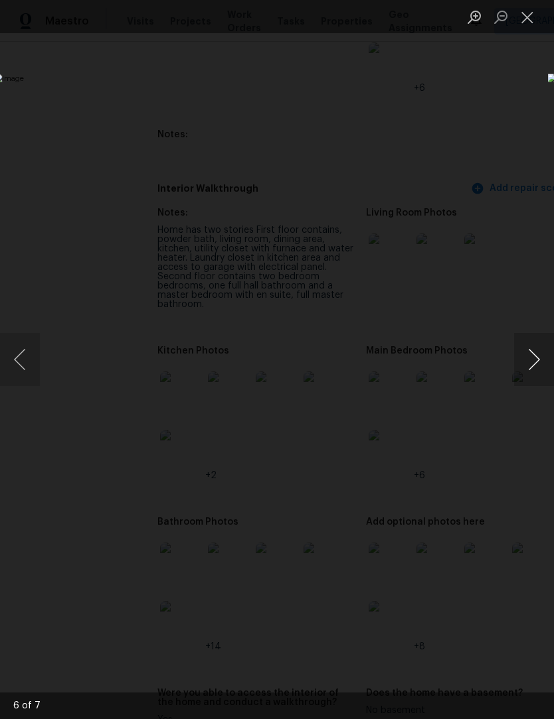
click at [531, 354] on button "Next image" at bounding box center [534, 359] width 40 height 53
click at [535, 14] on button "Close lightbox" at bounding box center [527, 16] width 27 height 23
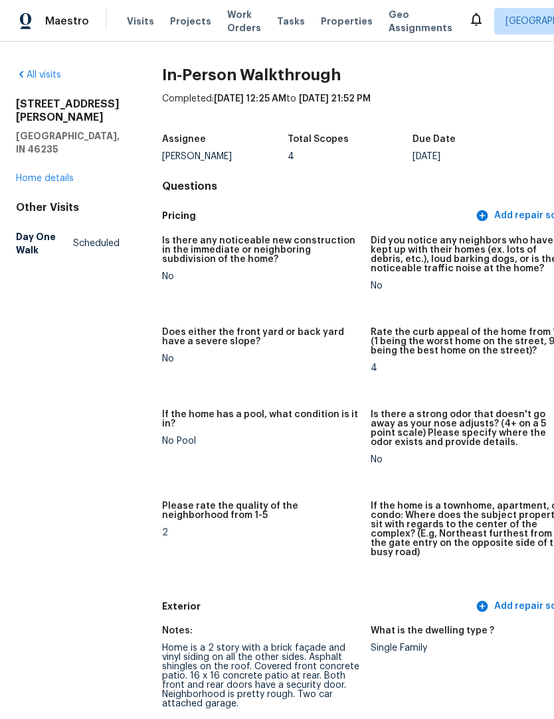
scroll to position [-1, 0]
click at [331, 24] on span "Properties" at bounding box center [347, 21] width 52 height 13
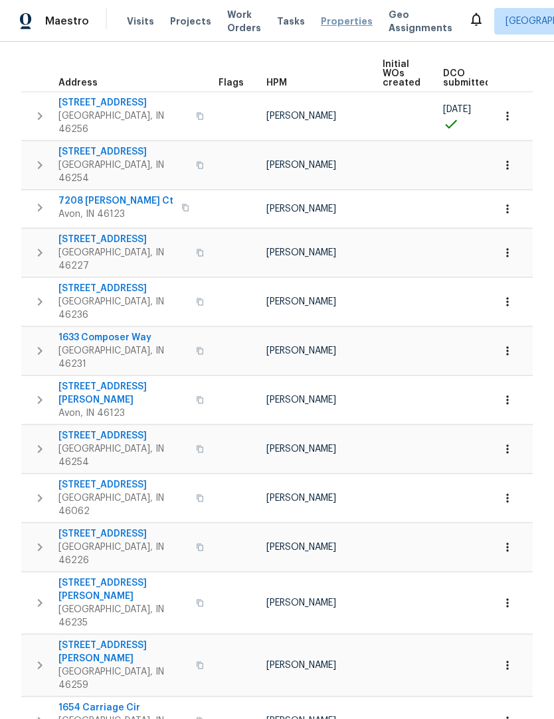
scroll to position [181, 0]
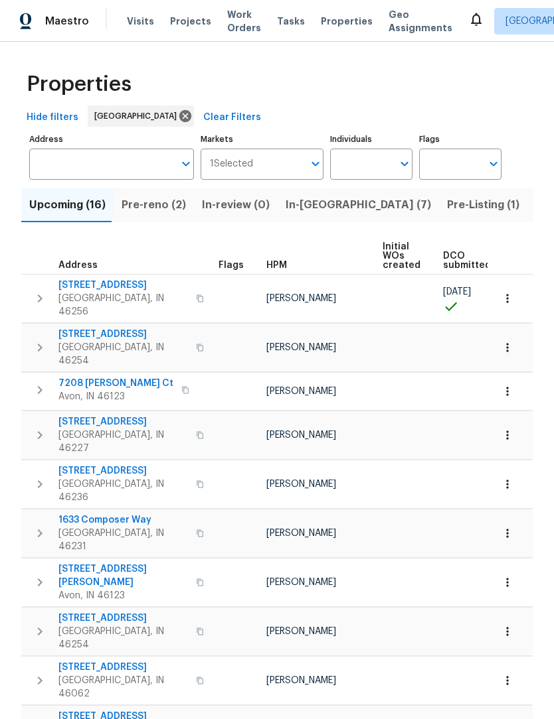
scroll to position [0, 0]
click at [142, 198] on span "Pre-reno (2)" at bounding box center [153, 205] width 64 height 19
